Goal: Information Seeking & Learning: Find contact information

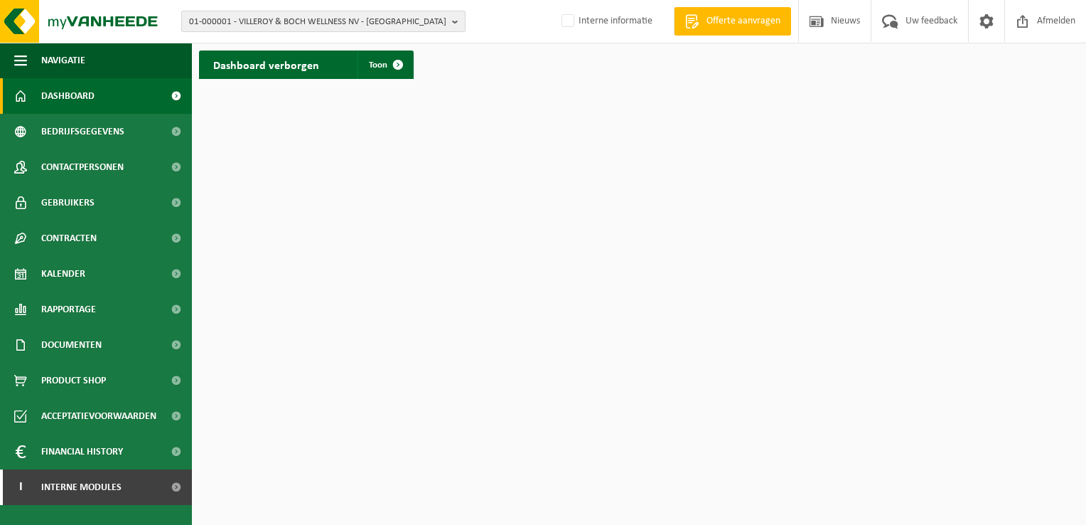
click at [455, 19] on b "button" at bounding box center [458, 21] width 13 height 20
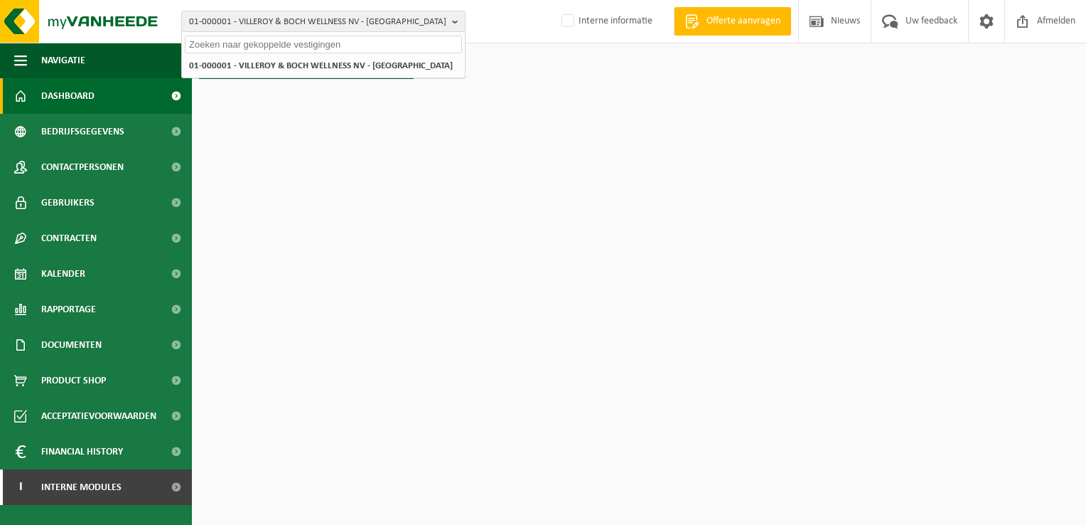
click at [307, 47] on input "text" at bounding box center [323, 45] width 277 height 18
paste input "01-550023"
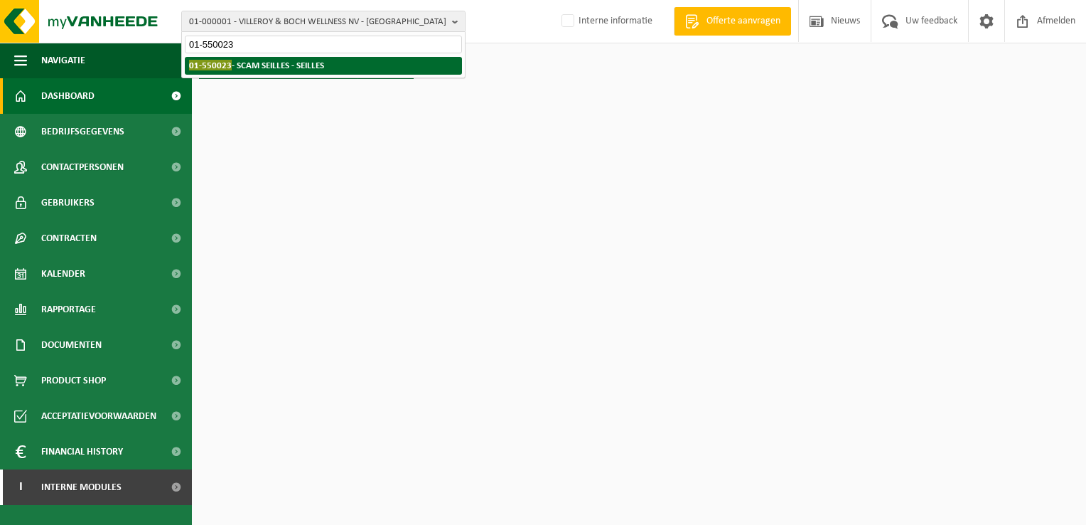
type input "01-550023"
click at [296, 63] on strong "01-550023 - SCAM SEILLES - SEILLES" at bounding box center [256, 65] width 135 height 11
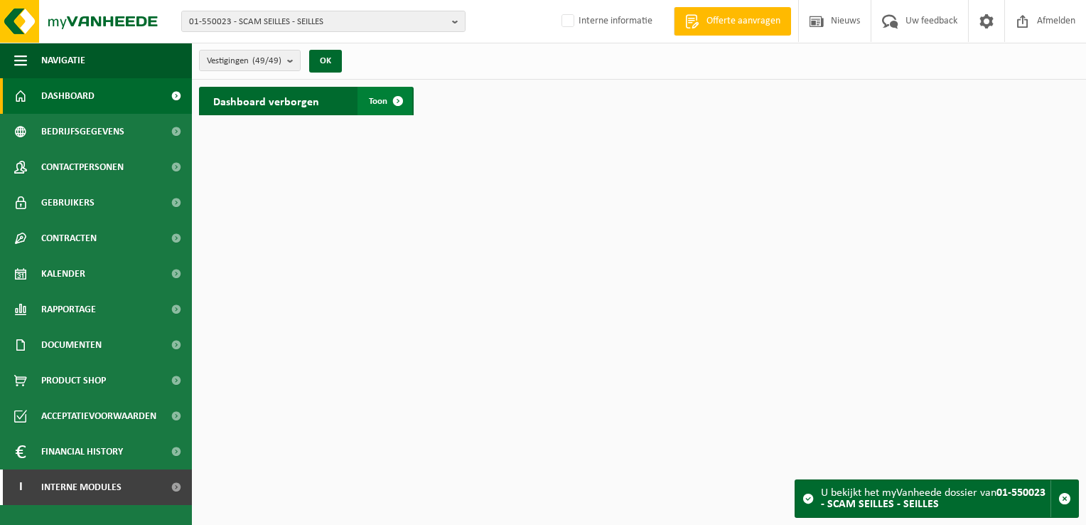
click at [405, 97] on span at bounding box center [398, 101] width 28 height 28
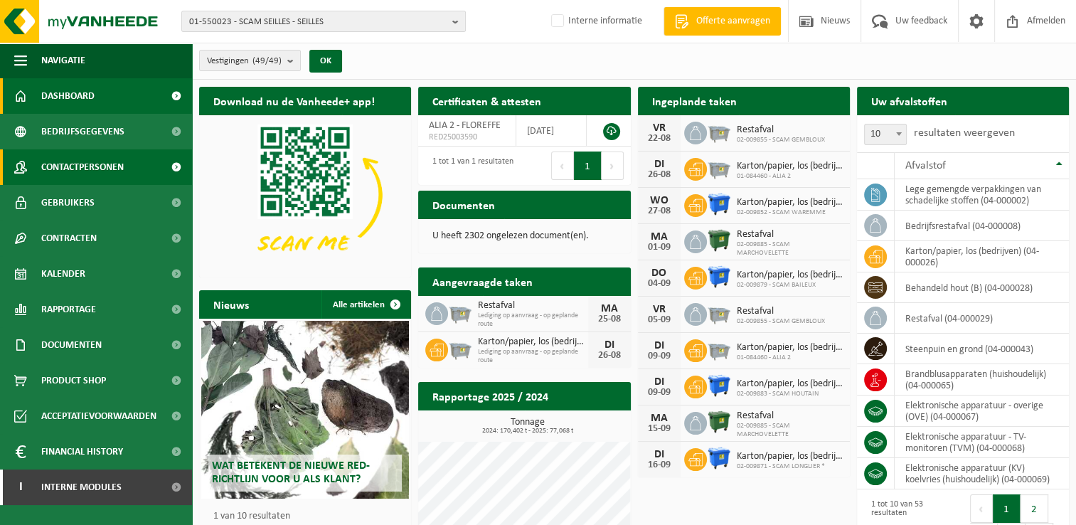
drag, startPoint x: 106, startPoint y: 168, endPoint x: 124, endPoint y: 171, distance: 18.6
click at [107, 168] on span "Contactpersonen" at bounding box center [82, 167] width 82 height 36
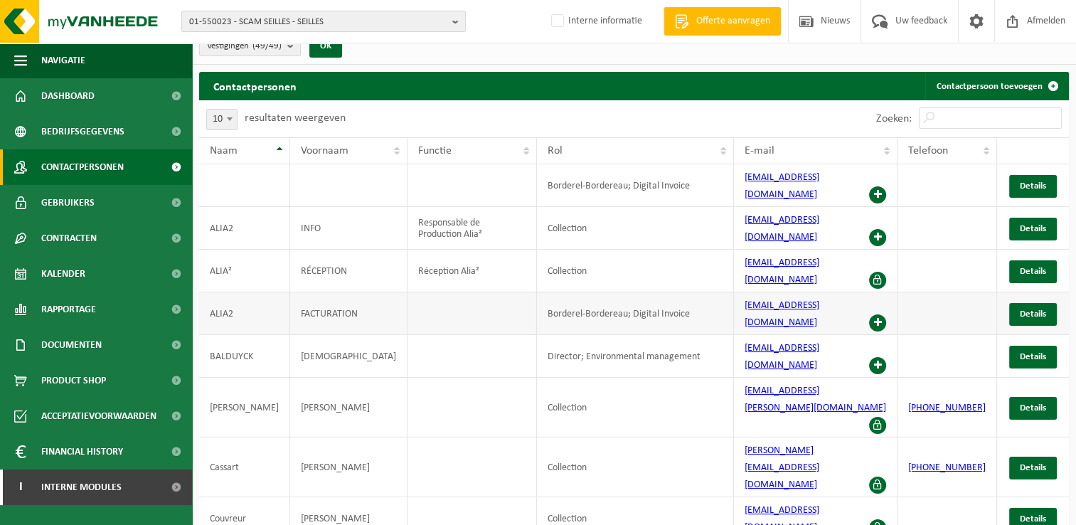
scroll to position [23, 0]
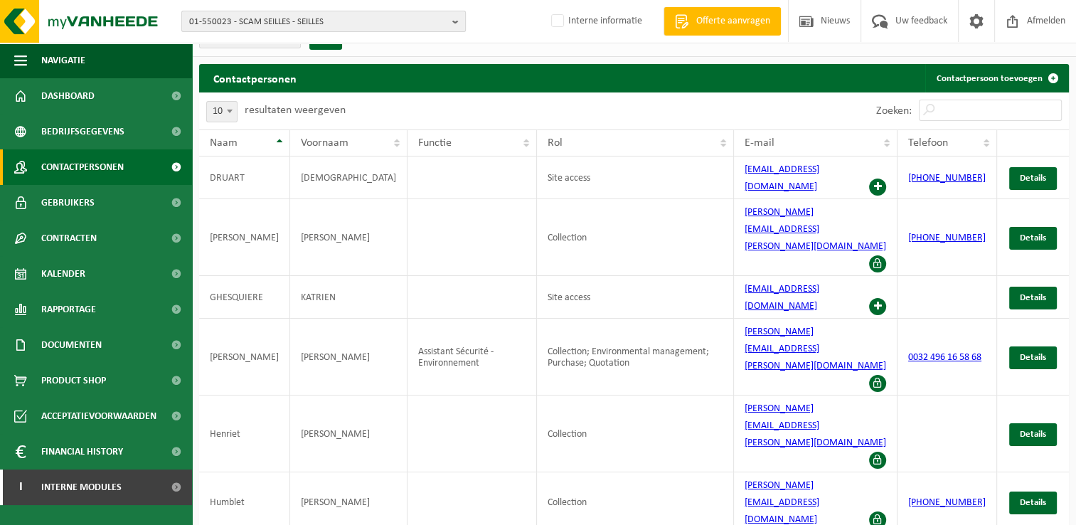
drag, startPoint x: 453, startPoint y: 21, endPoint x: 433, endPoint y: 23, distance: 20.0
click at [453, 21] on b "button" at bounding box center [458, 21] width 13 height 20
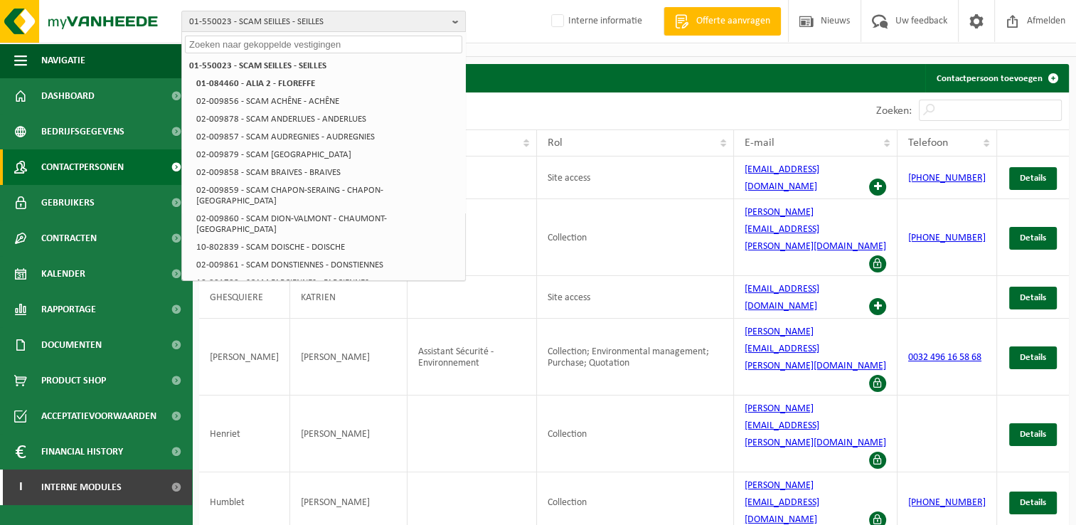
click at [245, 38] on input "text" at bounding box center [323, 45] width 277 height 18
paste input "10-924341"
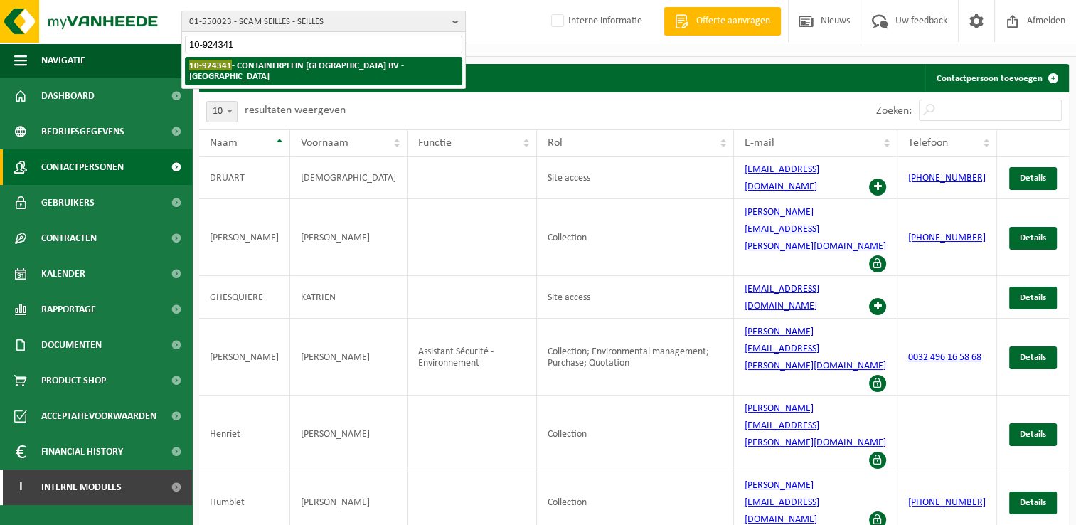
type input "10-924341"
click at [243, 62] on strong "10-924341 - CONTAINERPLEIN ANTWERPEN BV - ANTWERPEN" at bounding box center [296, 70] width 215 height 21
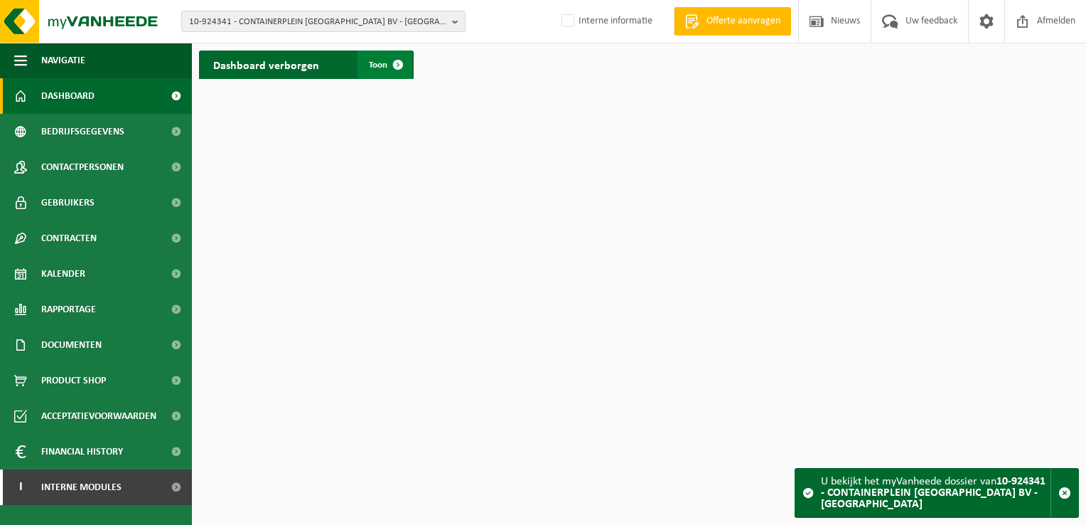
click at [402, 66] on span at bounding box center [398, 64] width 28 height 28
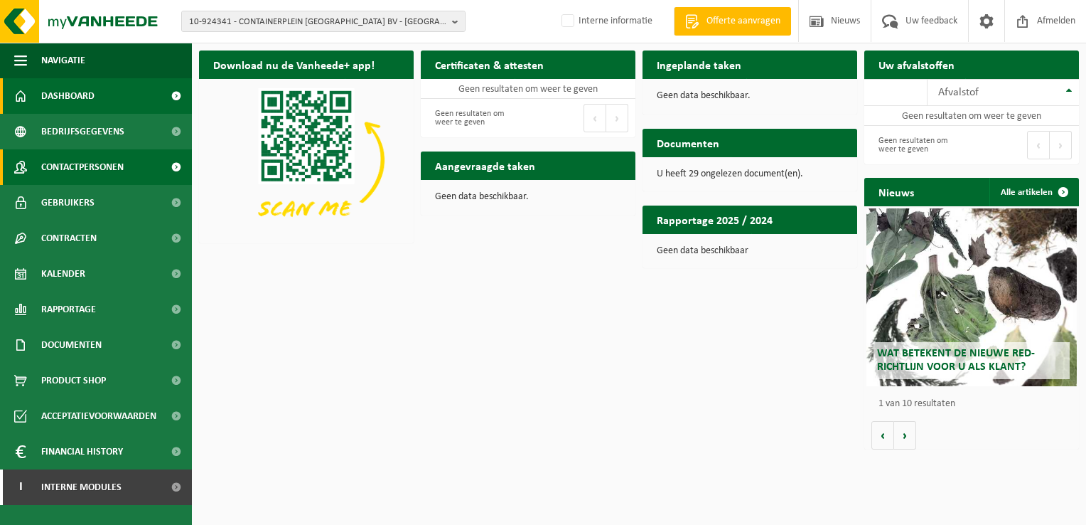
click at [150, 158] on link "Contactpersonen" at bounding box center [96, 167] width 192 height 36
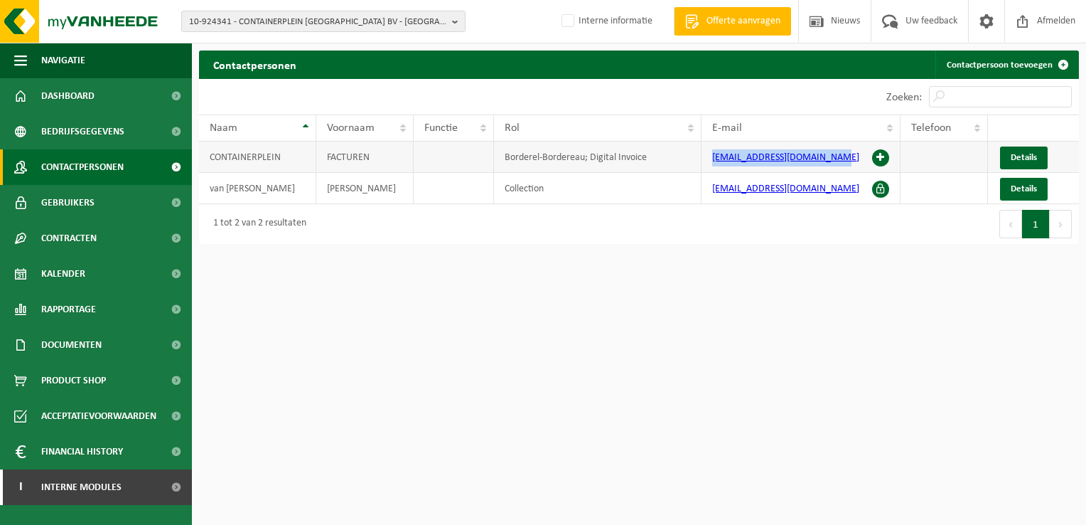
drag, startPoint x: 709, startPoint y: 166, endPoint x: 833, endPoint y: 156, distance: 124.8
click at [833, 156] on td "facturen@containerplein.be" at bounding box center [801, 156] width 199 height 31
copy link "facturen@containerplein.be"
click at [877, 350] on html "10-924341 - CONTAINERPLEIN ANTWERPEN BV - ANTWERPEN 10-902650 - CONTAINERPLEIN …" at bounding box center [543, 262] width 1086 height 525
drag, startPoint x: 708, startPoint y: 164, endPoint x: 826, endPoint y: 165, distance: 118.0
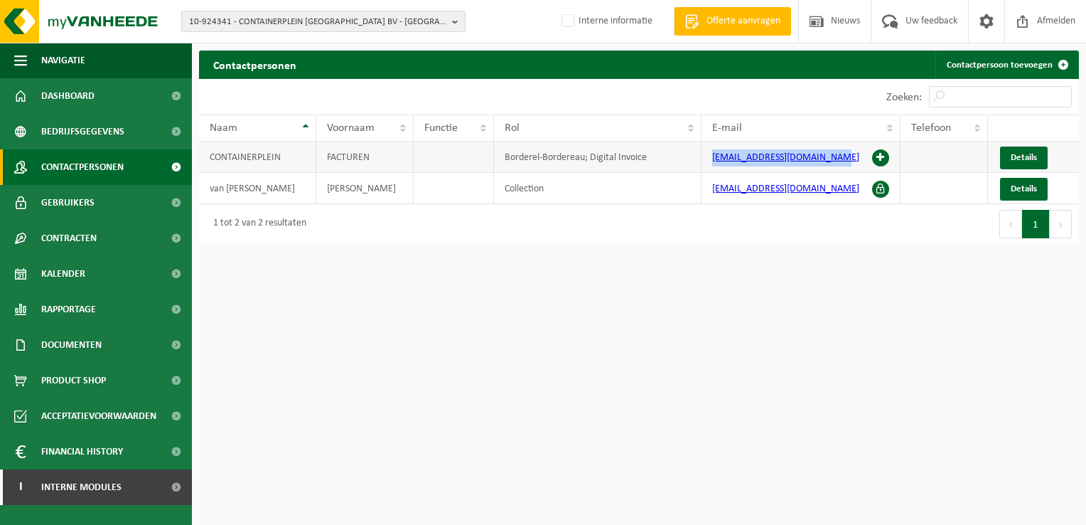
click at [826, 165] on td "facturen@containerplein.be" at bounding box center [801, 156] width 199 height 31
copy link "facturen@containerplein.be"
drag, startPoint x: 458, startPoint y: 18, endPoint x: 442, endPoint y: 22, distance: 16.0
click at [458, 18] on b "button" at bounding box center [458, 21] width 13 height 20
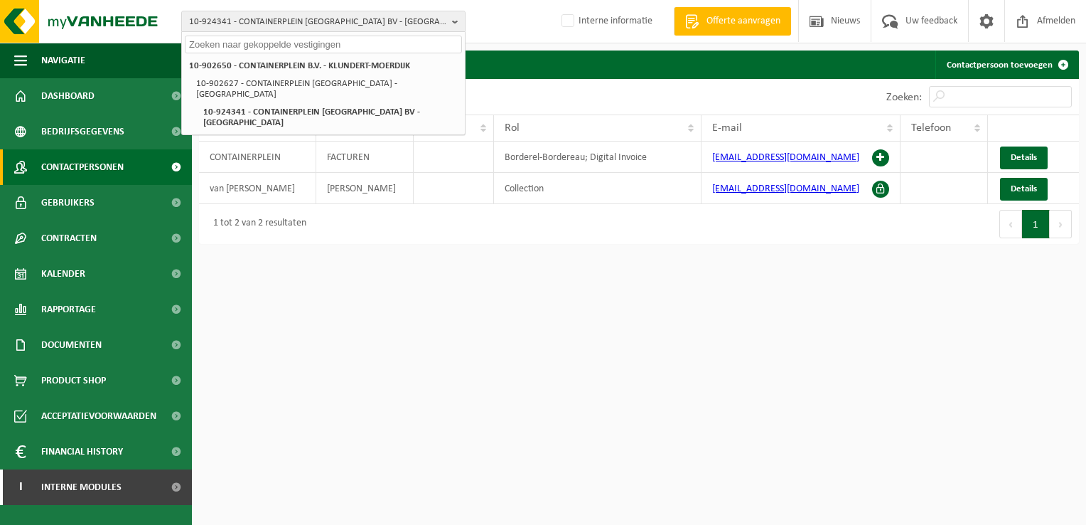
click at [302, 45] on input "text" at bounding box center [323, 45] width 277 height 18
paste input "10-890576"
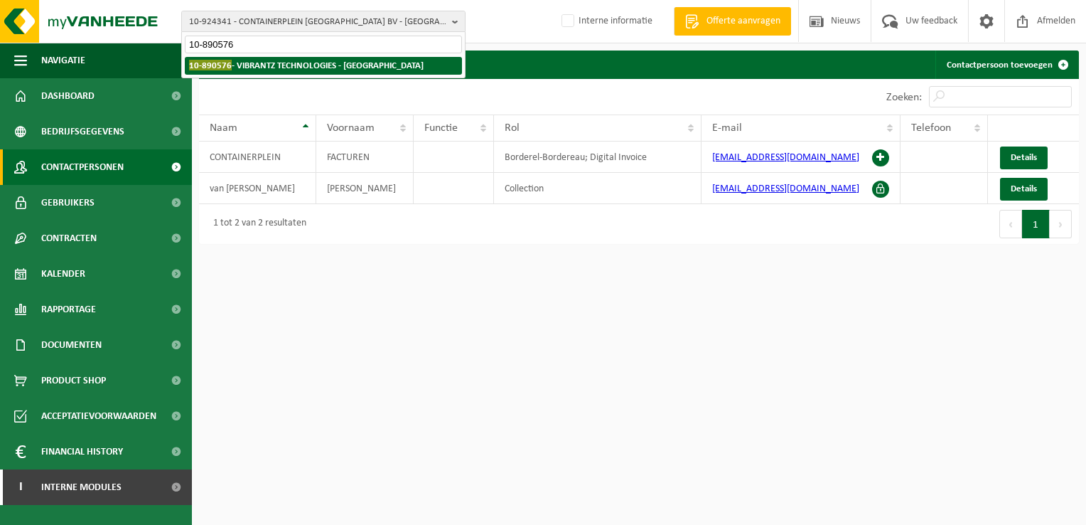
type input "10-890576"
click at [285, 64] on strong "10-890576 - VIBRANTZ TECHNOLOGIES - SAINT-GHISLAIN" at bounding box center [306, 65] width 235 height 11
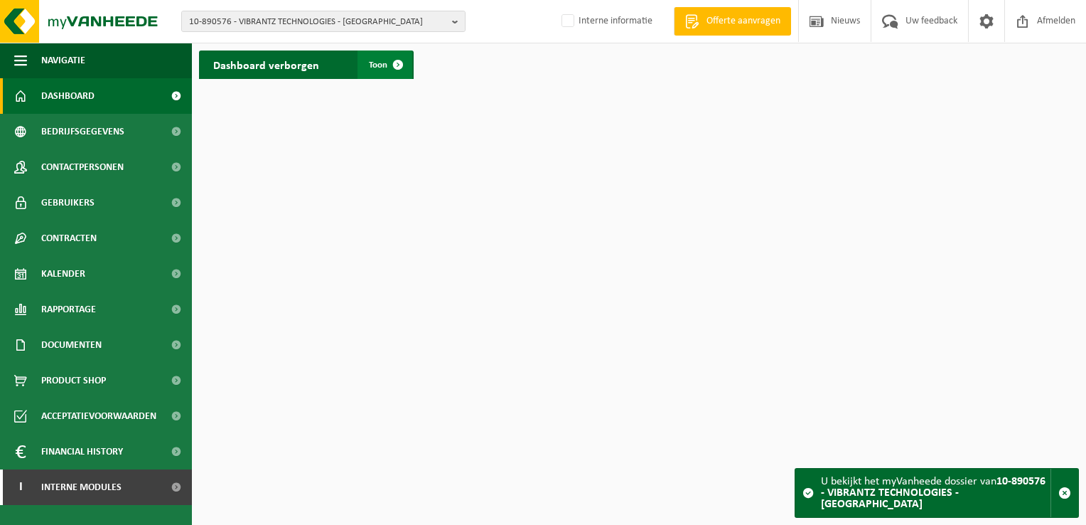
click at [402, 64] on span at bounding box center [398, 64] width 28 height 28
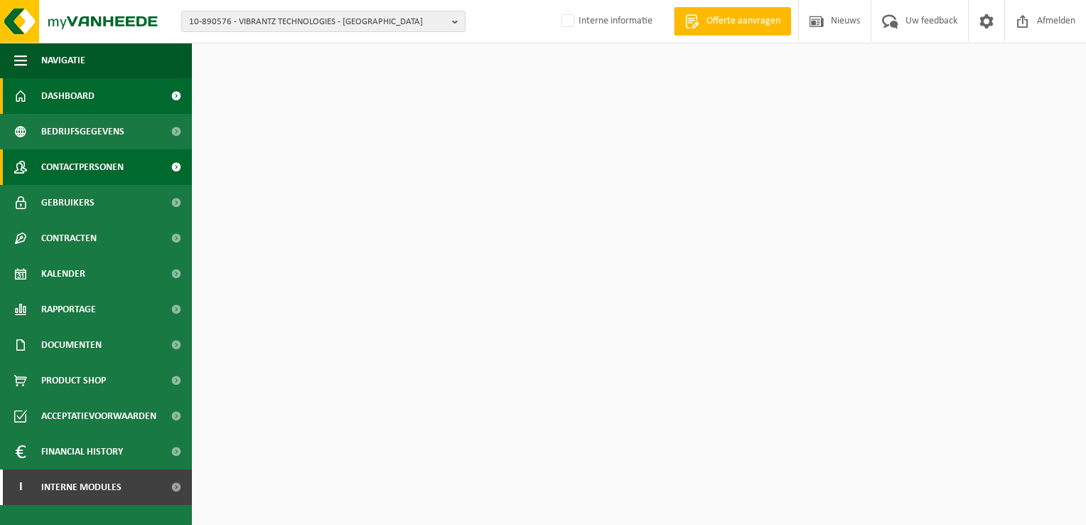
click at [125, 164] on link "Contactpersonen" at bounding box center [96, 167] width 192 height 36
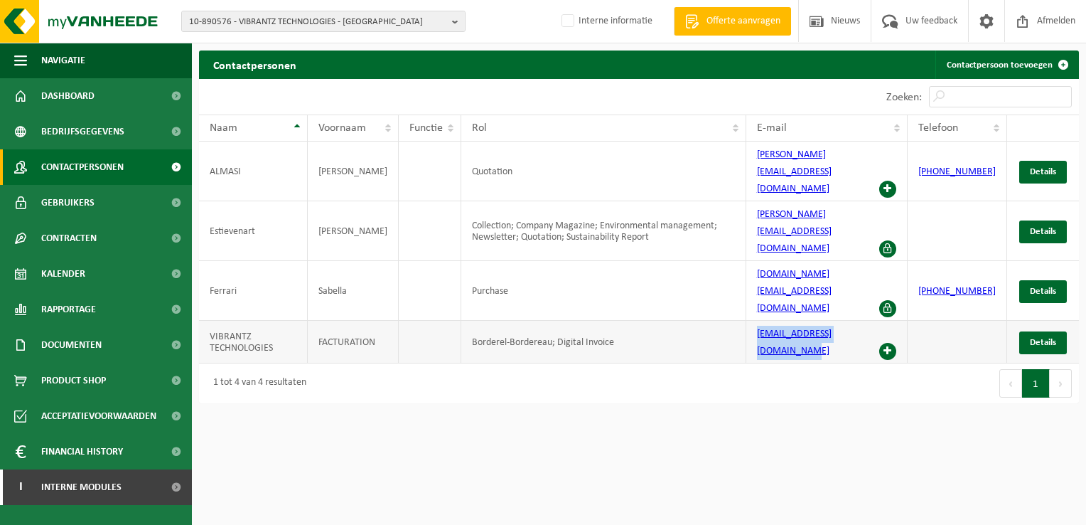
drag, startPoint x: 754, startPoint y: 274, endPoint x: 890, endPoint y: 278, distance: 136.6
click at [890, 321] on td "[EMAIL_ADDRESS][DOMAIN_NAME]" at bounding box center [827, 342] width 161 height 43
click at [770, 360] on html "10-890576 - VIBRANTZ TECHNOLOGIES - SAINT-GHISLAIN 10-890576 - VIBRANTZ TECHNOL…" at bounding box center [543, 262] width 1086 height 525
drag, startPoint x: 761, startPoint y: 278, endPoint x: 745, endPoint y: 293, distance: 21.6
click at [745, 293] on div "10 25 50 100 10 resultaten weergeven Zoeken: Naam Voornaam Functie Rol E-mail T…" at bounding box center [639, 241] width 880 height 324
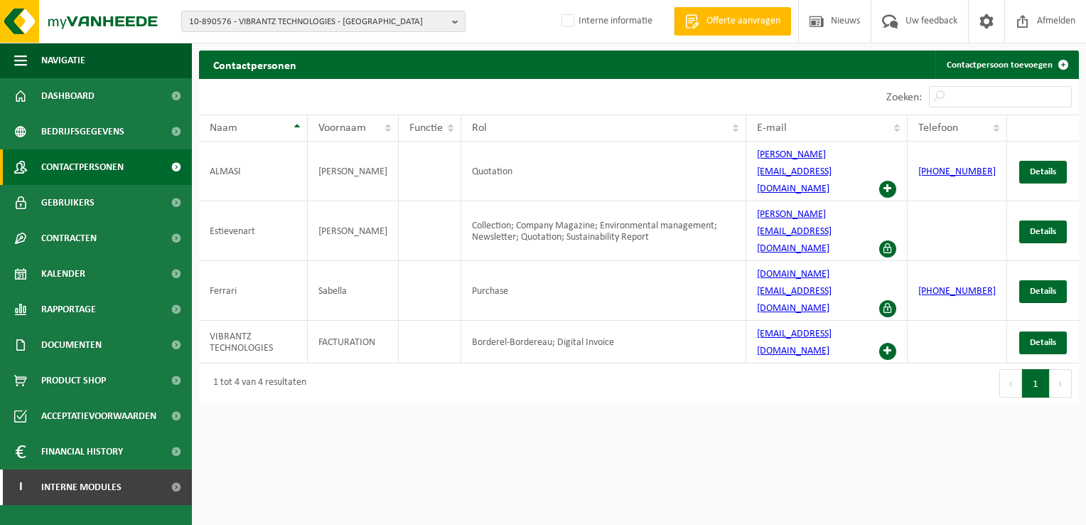
click at [662, 98] on div "Zoeken:" at bounding box center [859, 97] width 440 height 36
drag, startPoint x: 762, startPoint y: 272, endPoint x: 885, endPoint y: 269, distance: 123.0
click at [885, 321] on td "[EMAIL_ADDRESS][DOMAIN_NAME]" at bounding box center [827, 342] width 161 height 43
copy link "[EMAIL_ADDRESS][DOMAIN_NAME]"
click at [456, 20] on b "button" at bounding box center [458, 21] width 13 height 20
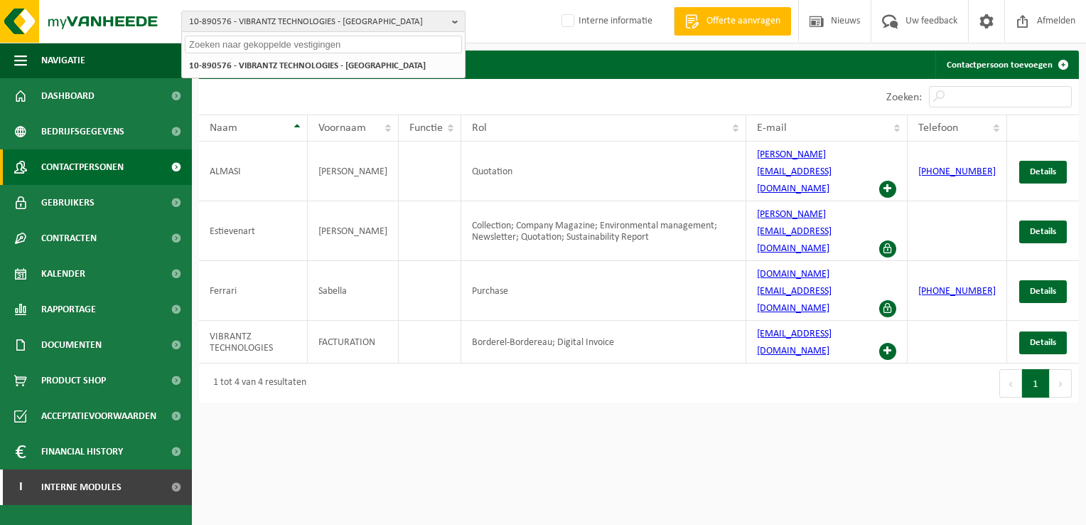
click at [287, 39] on input "text" at bounding box center [323, 45] width 277 height 18
paste input "02-014460"
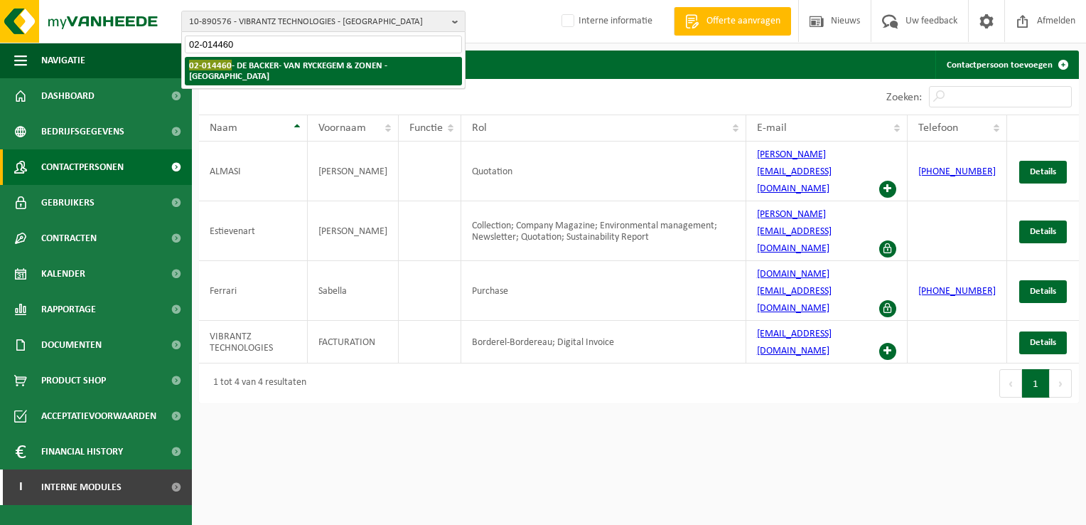
type input "02-014460"
click at [288, 65] on strong "02-014460 - DE BACKER- VAN RYCKEGEM & ZONEN - LOKEREN" at bounding box center [288, 70] width 198 height 21
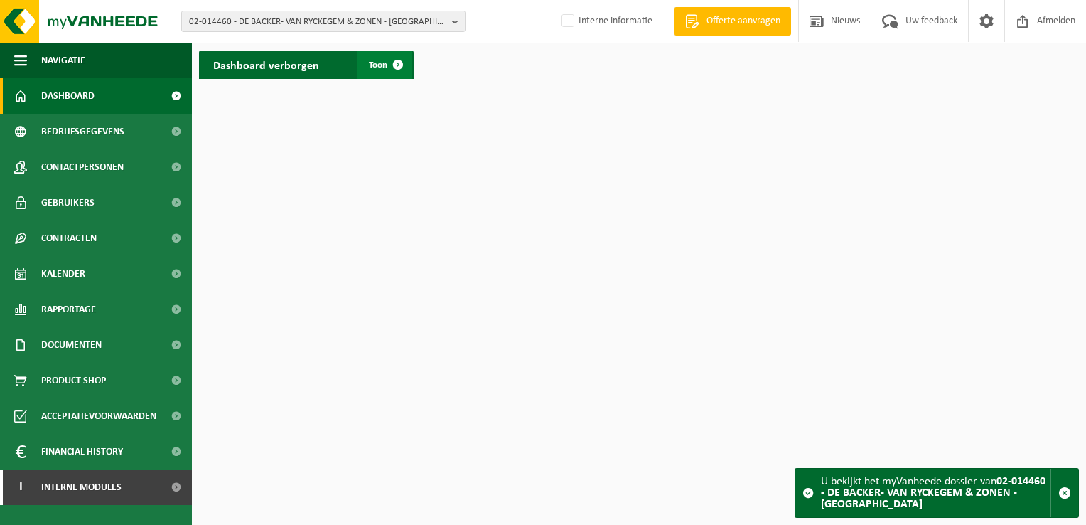
click at [401, 63] on span at bounding box center [398, 64] width 28 height 28
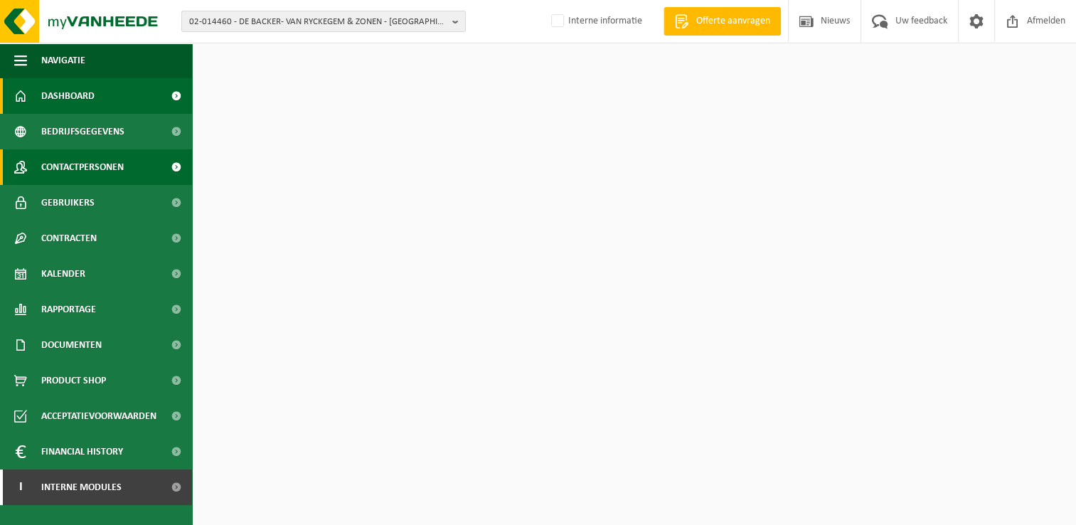
drag, startPoint x: 120, startPoint y: 162, endPoint x: 149, endPoint y: 164, distance: 29.2
click at [121, 162] on span "Contactpersonen" at bounding box center [82, 167] width 82 height 36
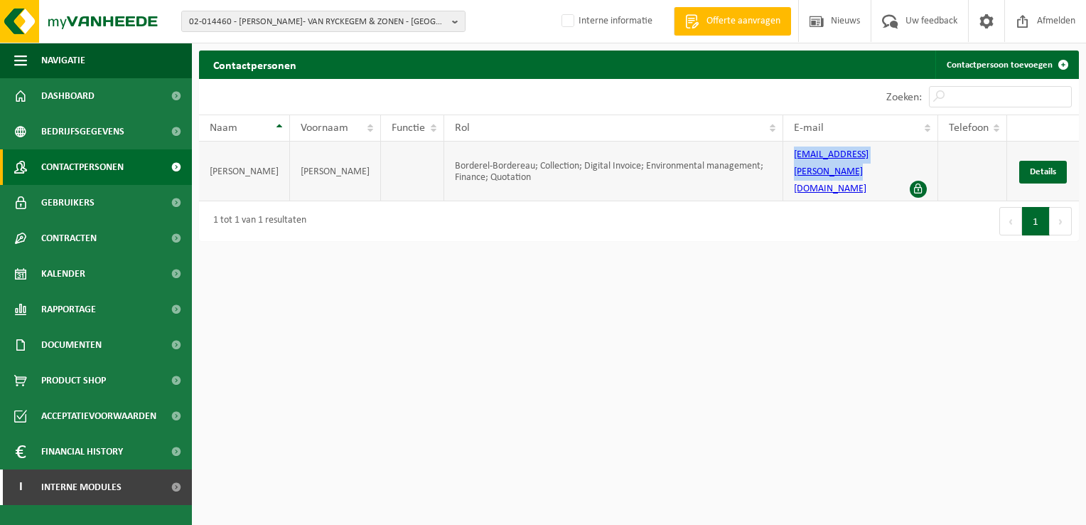
drag, startPoint x: 799, startPoint y: 157, endPoint x: 917, endPoint y: 156, distance: 118.0
click at [917, 156] on td "info@debacker-vanryckegem.be" at bounding box center [860, 171] width 155 height 60
copy link "info@debacker-vanryckegem.be"
click at [456, 24] on b "button" at bounding box center [458, 21] width 13 height 20
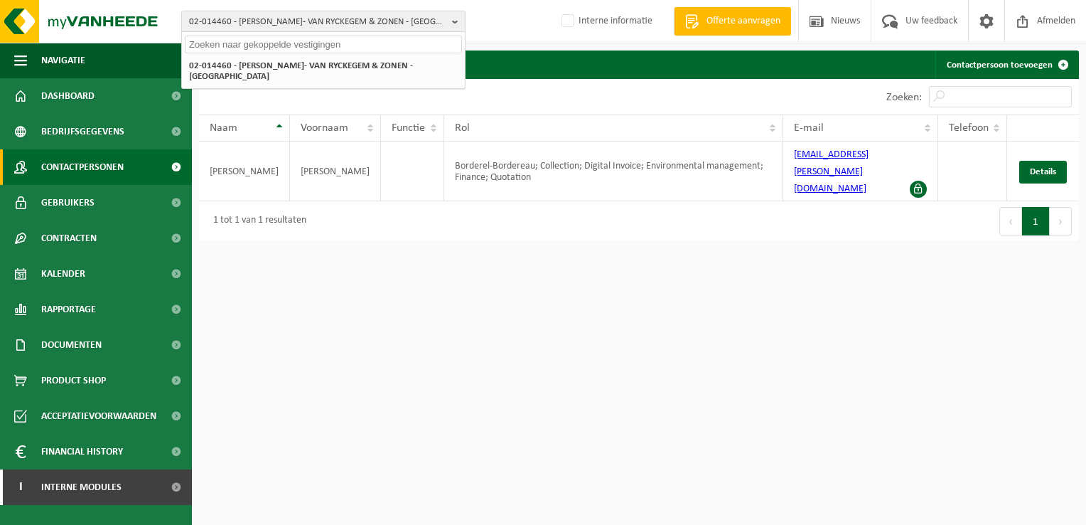
click at [319, 52] on input "text" at bounding box center [323, 45] width 277 height 18
paste input "10-932904"
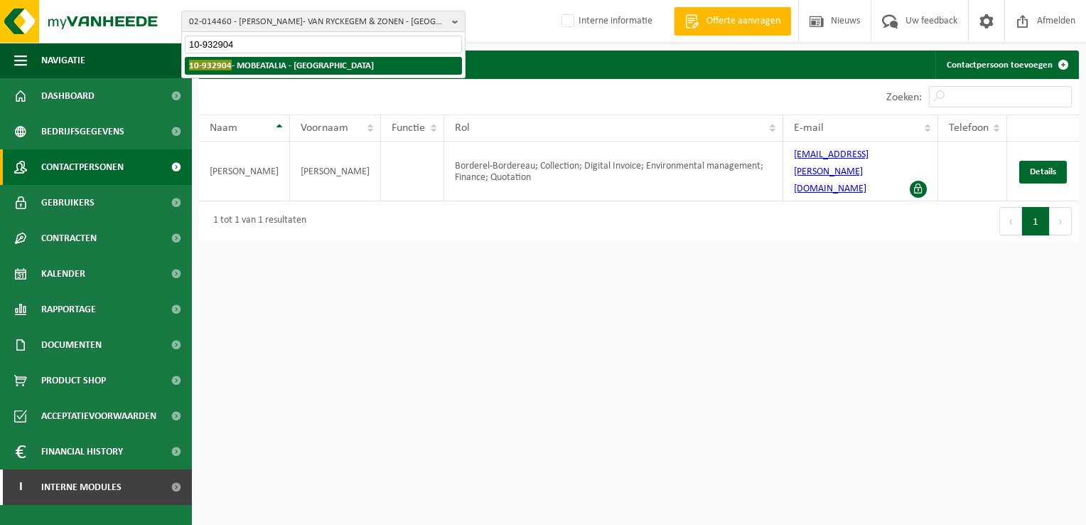
type input "10-932904"
click at [308, 65] on strong "10-932904 - MOBEATALIA - GEMBLOUX" at bounding box center [281, 65] width 185 height 11
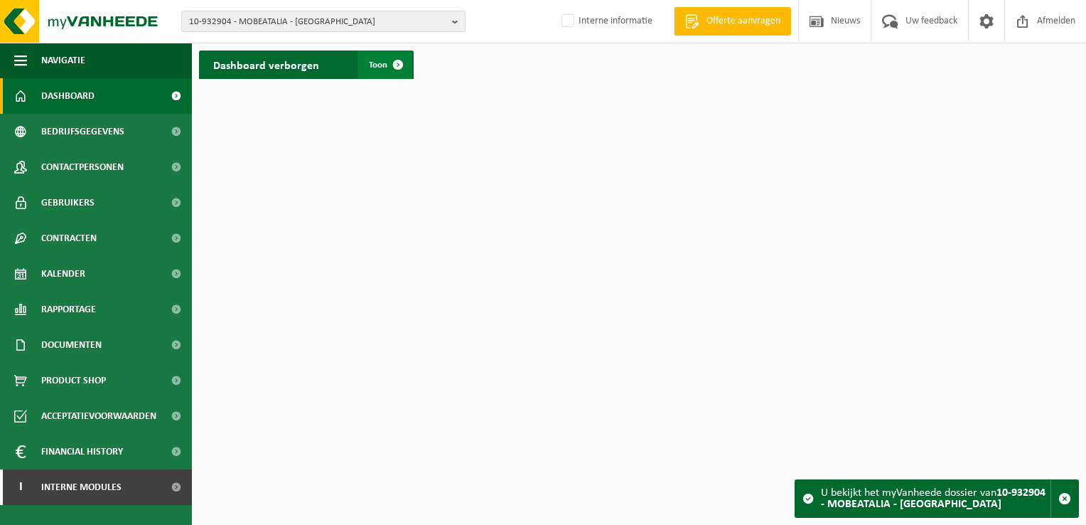
drag, startPoint x: 395, startPoint y: 67, endPoint x: 385, endPoint y: 70, distance: 10.4
click at [395, 67] on span at bounding box center [398, 64] width 28 height 28
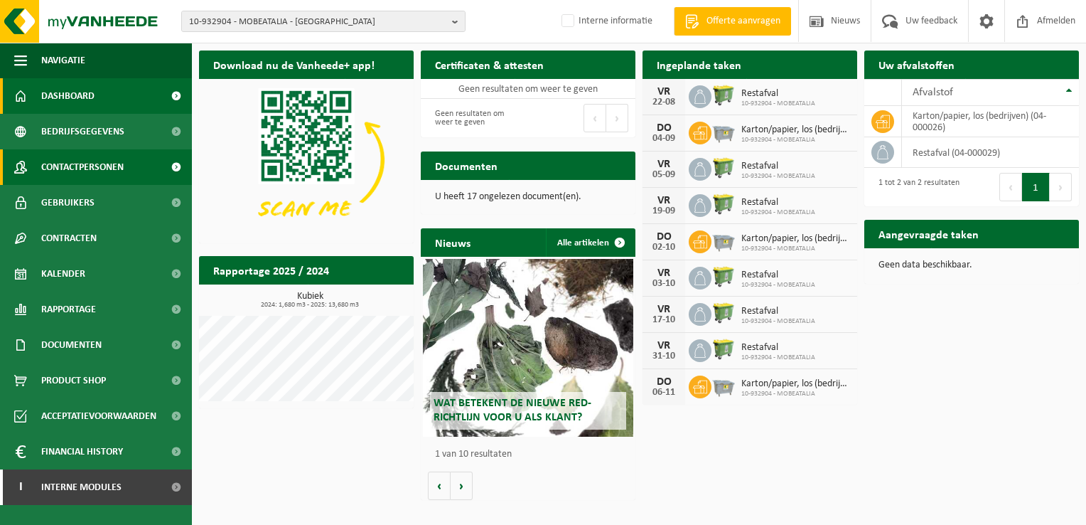
click at [119, 169] on span "Contactpersonen" at bounding box center [82, 167] width 82 height 36
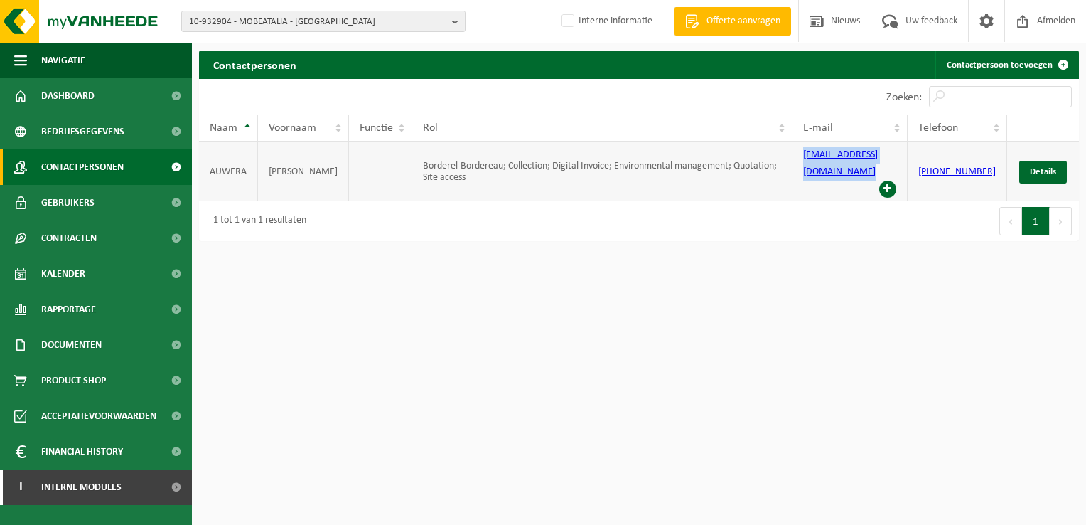
drag, startPoint x: 806, startPoint y: 154, endPoint x: 893, endPoint y: 146, distance: 87.8
click at [893, 146] on td "[EMAIL_ADDRESS][DOMAIN_NAME]" at bounding box center [850, 171] width 114 height 60
copy td "[EMAIL_ADDRESS][DOMAIN_NAME]"
drag, startPoint x: 453, startPoint y: 19, endPoint x: 410, endPoint y: 27, distance: 44.1
click at [455, 19] on b "button" at bounding box center [458, 21] width 13 height 20
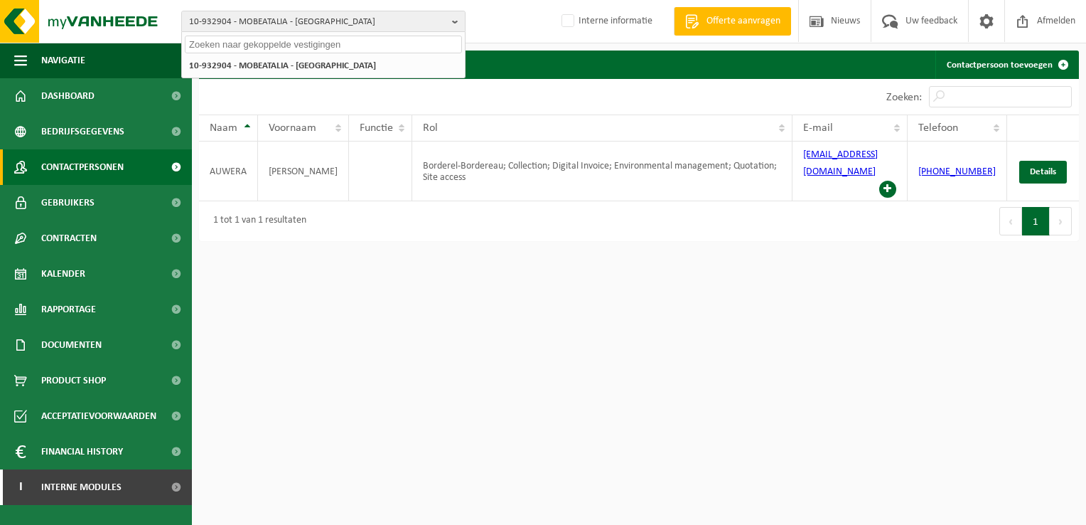
click at [235, 38] on input "text" at bounding box center [323, 45] width 277 height 18
paste input "10-630432"
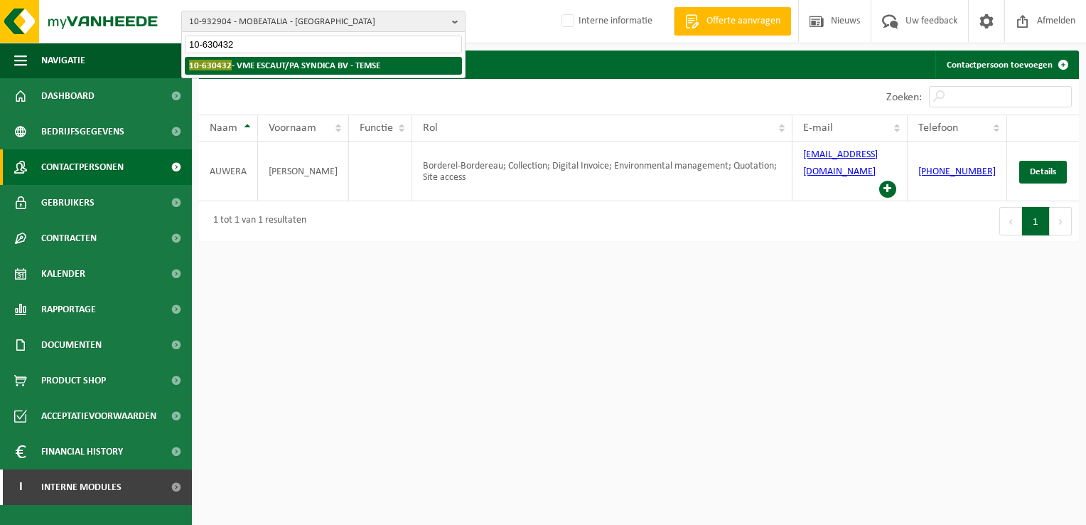
type input "10-630432"
click at [228, 64] on span "10-630432" at bounding box center [210, 65] width 43 height 11
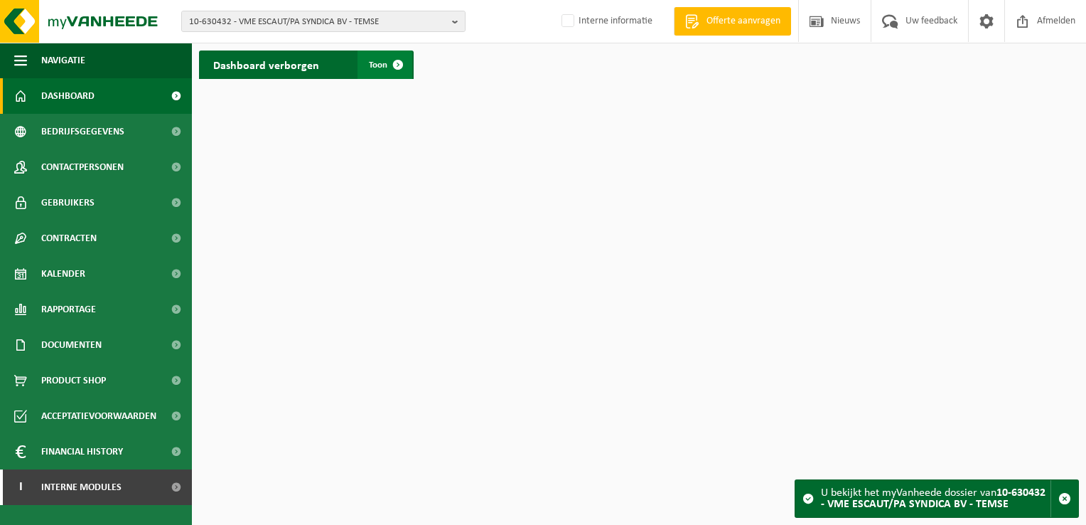
click at [392, 66] on span at bounding box center [398, 64] width 28 height 28
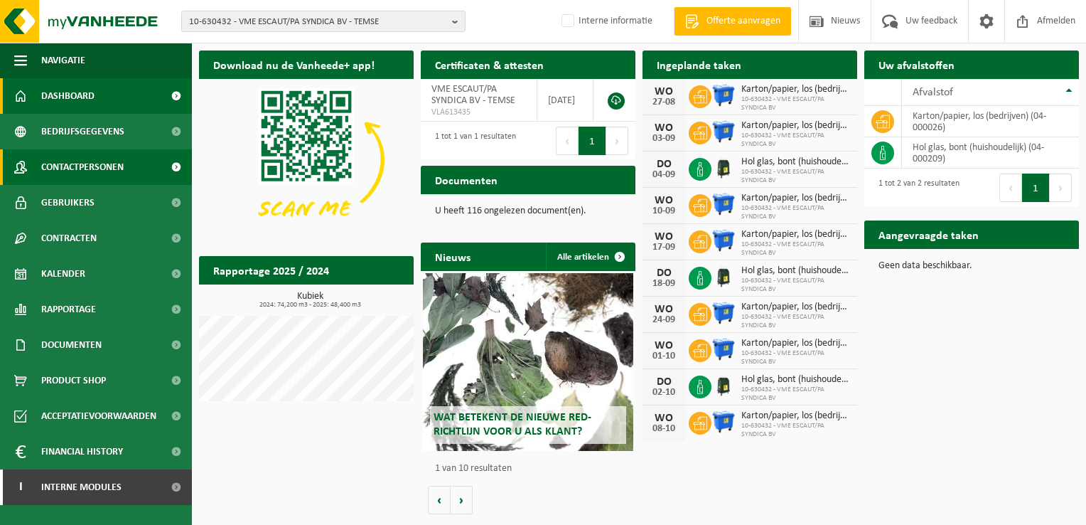
click at [107, 166] on span "Contactpersonen" at bounding box center [82, 167] width 82 height 36
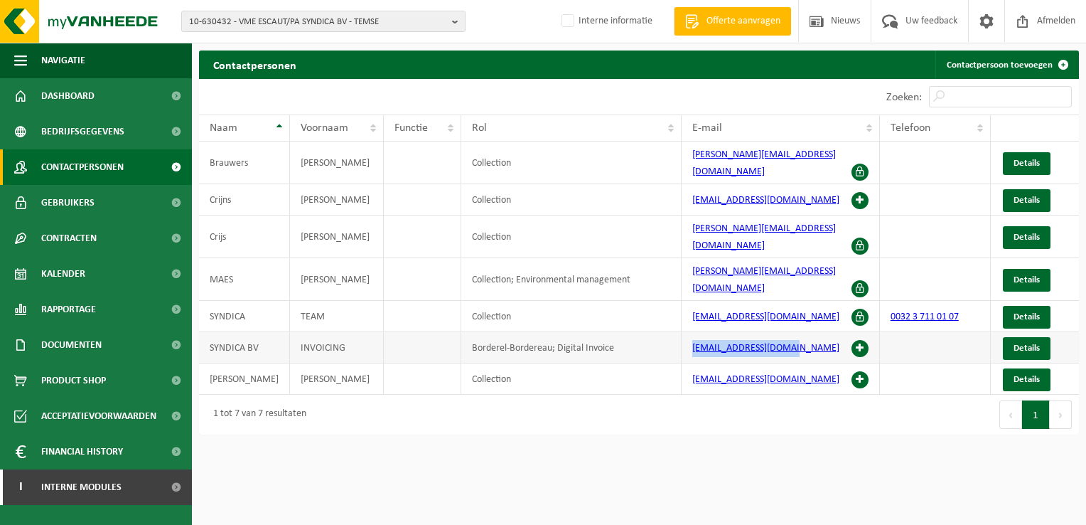
drag, startPoint x: 688, startPoint y: 314, endPoint x: 803, endPoint y: 320, distance: 114.6
click at [803, 332] on td "[EMAIL_ADDRESS][DOMAIN_NAME]" at bounding box center [781, 347] width 198 height 31
copy link "[EMAIL_ADDRESS][DOMAIN_NAME]"
click at [452, 22] on b "button" at bounding box center [458, 21] width 13 height 20
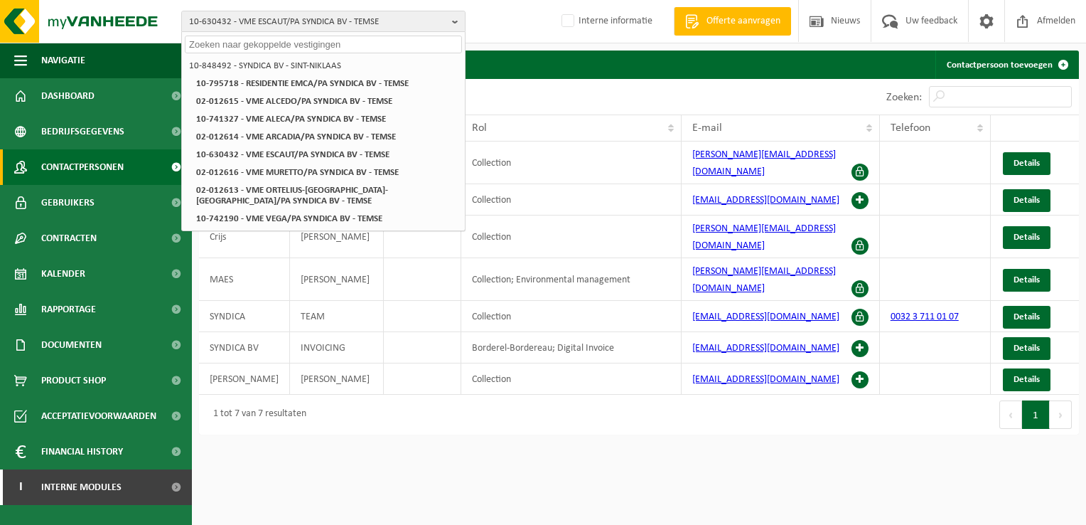
click at [261, 47] on input "text" at bounding box center [323, 45] width 277 height 18
paste input "10-940515"
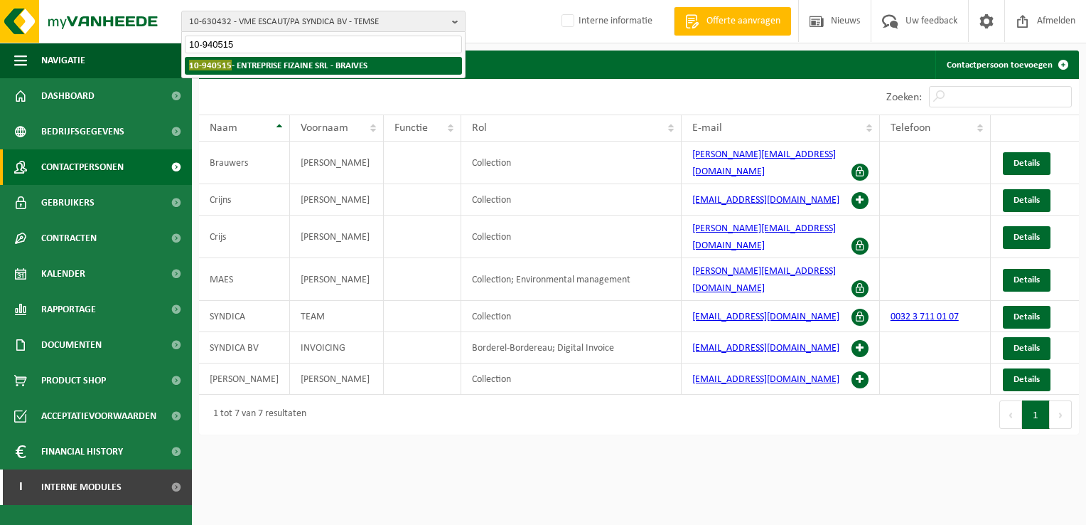
type input "10-940515"
click at [272, 58] on li "10-940515 - ENTREPRISE FIZAINE SRL - BRAIVES" at bounding box center [323, 66] width 277 height 18
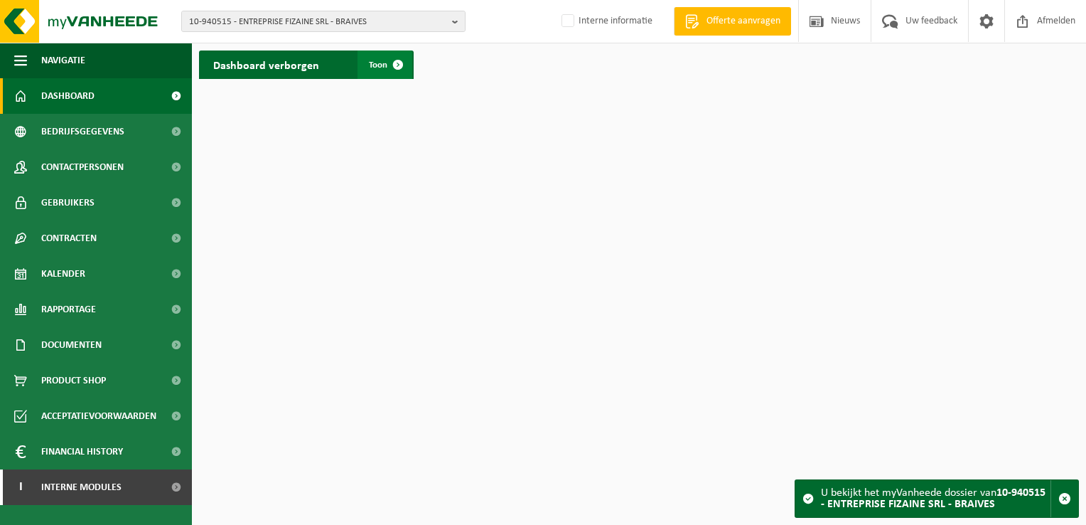
drag, startPoint x: 398, startPoint y: 65, endPoint x: 375, endPoint y: 75, distance: 24.8
click at [398, 65] on span at bounding box center [398, 64] width 28 height 28
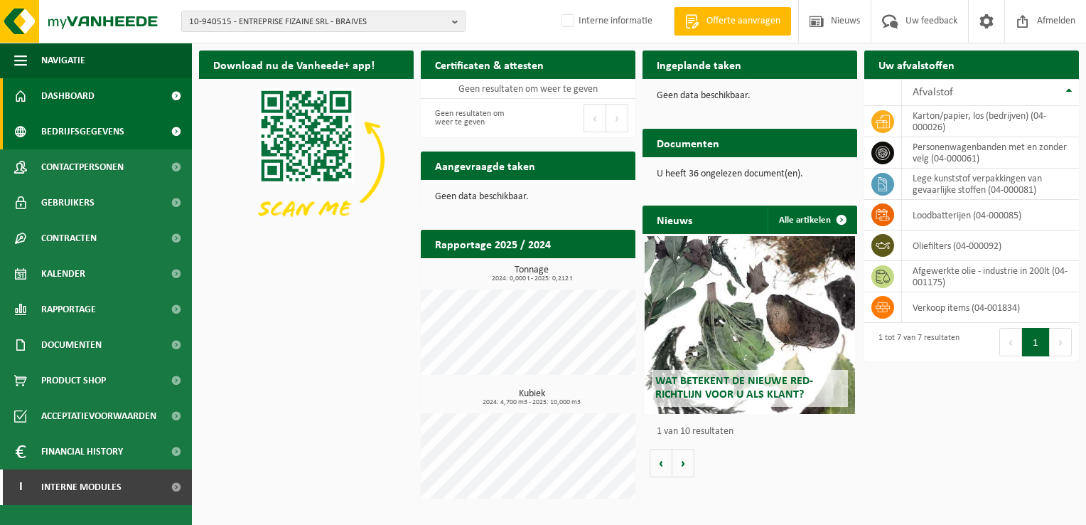
click at [108, 134] on span "Bedrijfsgegevens" at bounding box center [82, 132] width 83 height 36
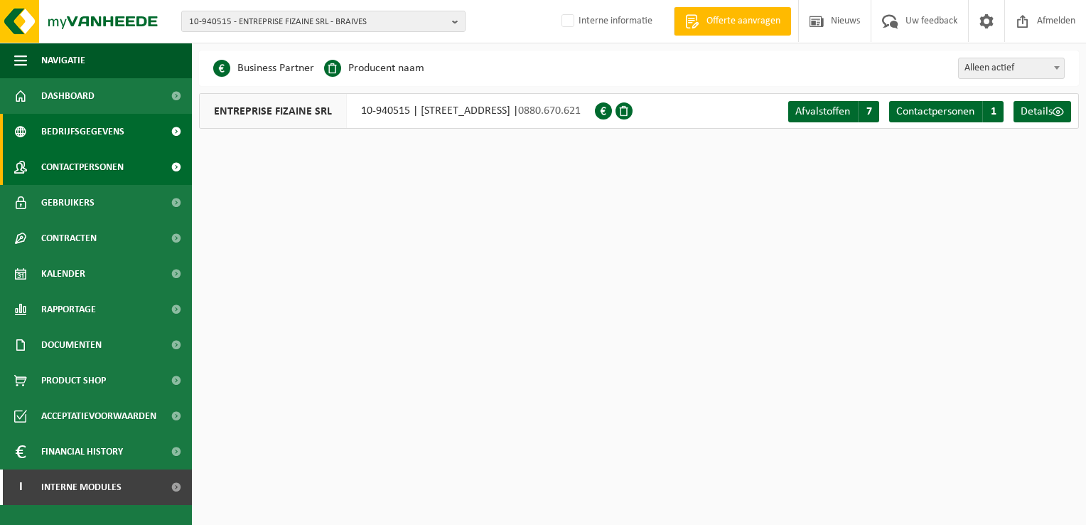
click at [88, 166] on span "Contactpersonen" at bounding box center [82, 167] width 82 height 36
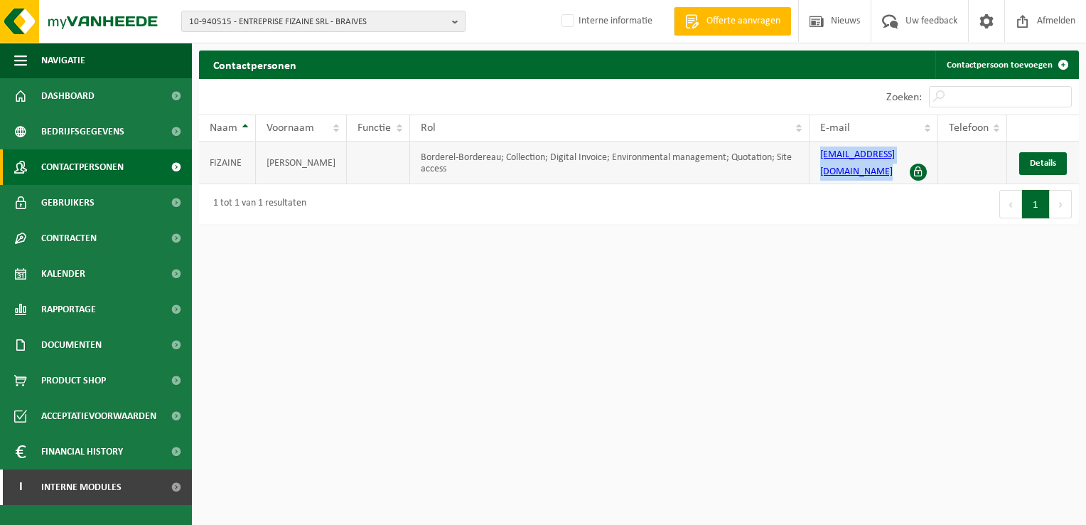
drag, startPoint x: 818, startPoint y: 156, endPoint x: 911, endPoint y: 157, distance: 92.4
click at [911, 157] on td "[EMAIL_ADDRESS][DOMAIN_NAME]" at bounding box center [874, 162] width 129 height 43
copy link "[EMAIL_ADDRESS][DOMAIN_NAME]"
